Goal: Navigation & Orientation: Go to known website

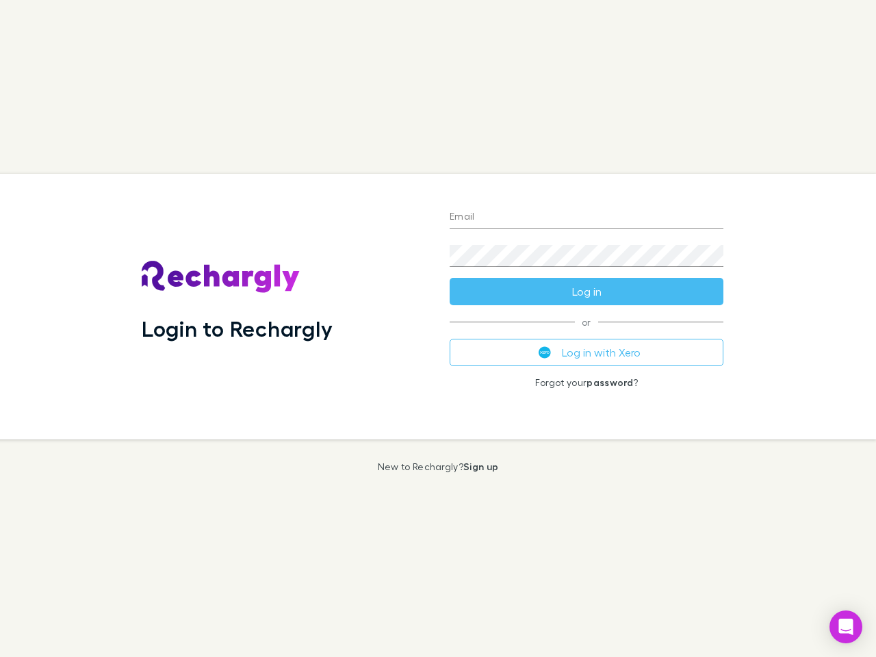
click at [438, 328] on div "Login to Rechargly" at bounding box center [285, 306] width 308 height 265
click at [586, 218] on input "Email" at bounding box center [586, 218] width 274 height 22
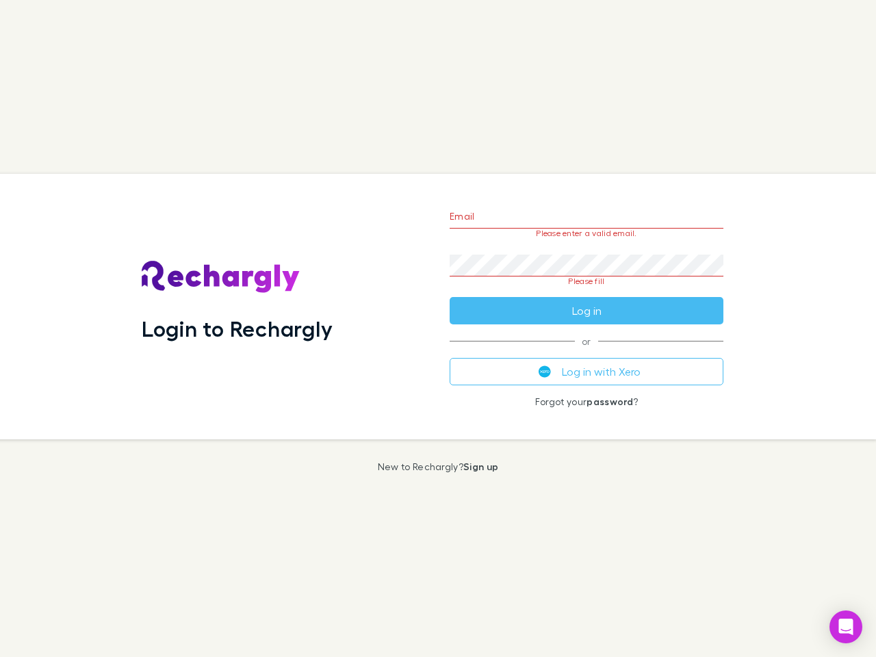
click at [586, 291] on form "Email Please enter a valid email. Password Please fill Log in" at bounding box center [586, 260] width 274 height 129
click at [586, 352] on div "Email Please enter a valid email. Password Please fill Log in or Log in with Xe…" at bounding box center [585, 306] width 295 height 265
click at [845, 627] on icon "Open Intercom Messenger" at bounding box center [846, 626] width 14 height 16
